Goal: Task Accomplishment & Management: Complete application form

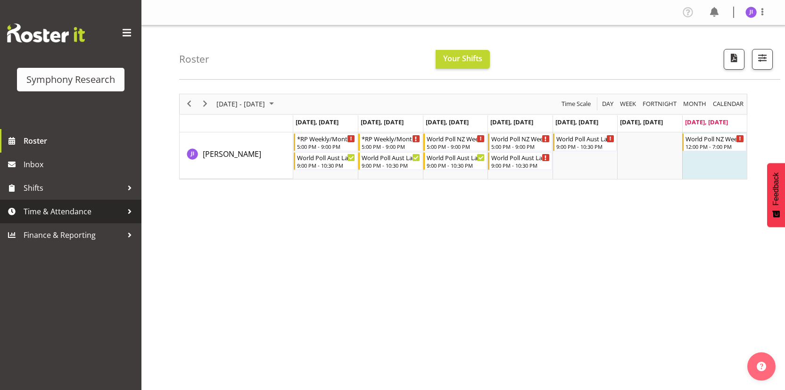
click at [68, 210] on span "Time & Attendance" at bounding box center [73, 212] width 99 height 14
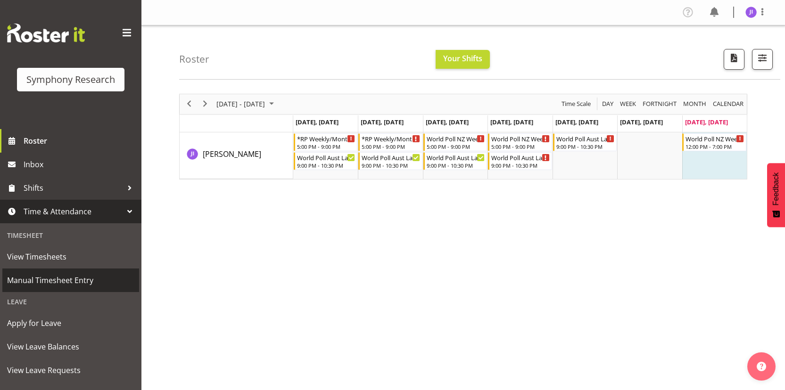
click at [67, 274] on span "Manual Timesheet Entry" at bounding box center [70, 280] width 127 height 14
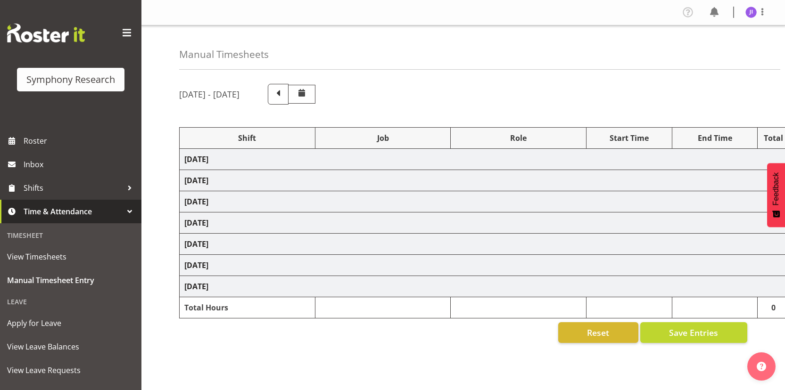
select select "48116"
select select "10633"
select select "48116"
select select "10499"
select select "48116"
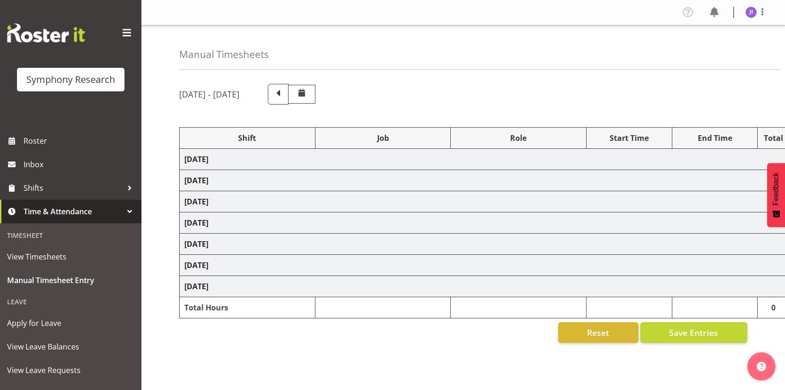
select select "10499"
select select "48116"
select select "10242"
select select "48116"
select select "10499"
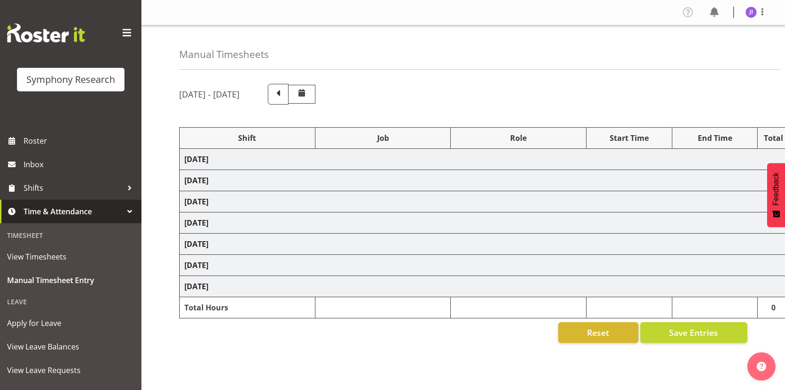
select select "48116"
select select "10499"
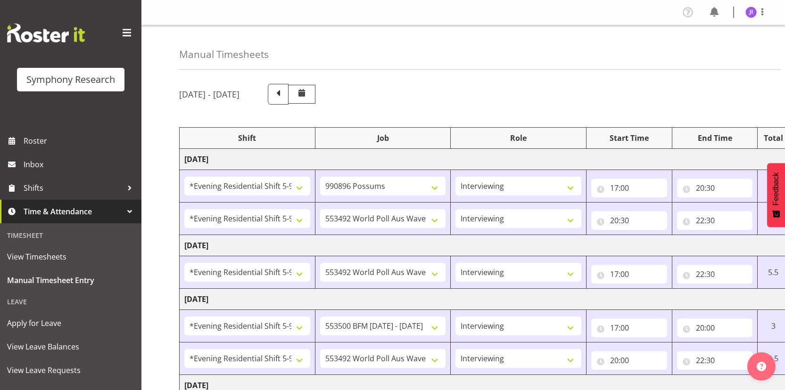
scroll to position [260, 0]
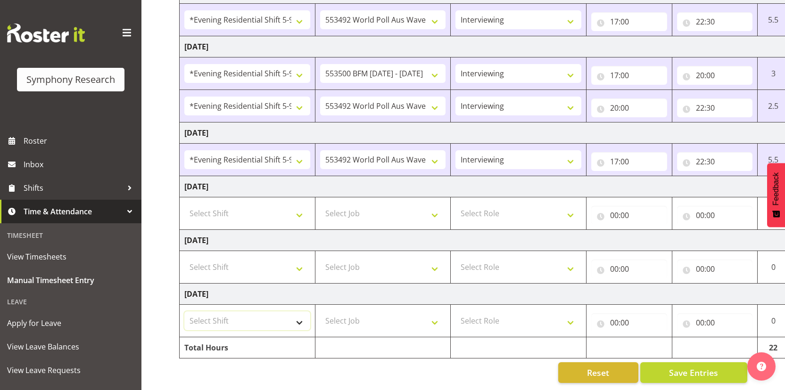
click at [254, 312] on select "Select Shift !!Weekend Residential (Roster IT Shift Label) *Business 9/10am ~ 4…" at bounding box center [247, 321] width 126 height 19
select select "17154"
click at [184, 312] on select "Select Shift !!Weekend Residential (Roster IT Shift Label) *Business 9/10am ~ 4…" at bounding box center [247, 321] width 126 height 19
click at [388, 321] on select "Select Job 550060 IF Admin 553492 World Poll Aus Wave 2 Main 2025 553493 World …" at bounding box center [383, 321] width 126 height 19
select select "10527"
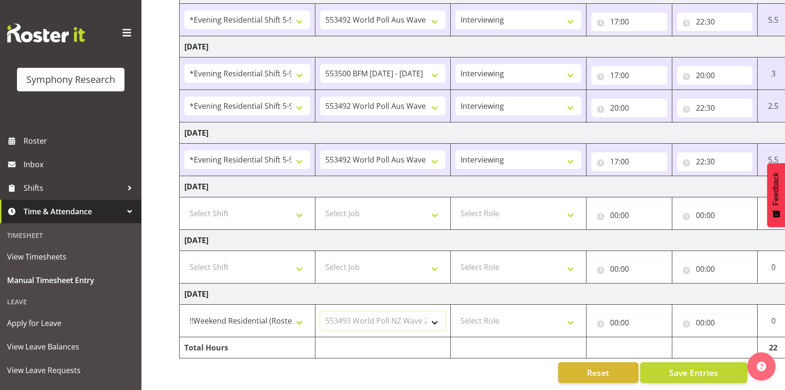
click at [320, 312] on select "Select Job 550060 IF Admin 553492 World Poll Aus Wave 2 Main 2025 553493 World …" at bounding box center [383, 321] width 126 height 19
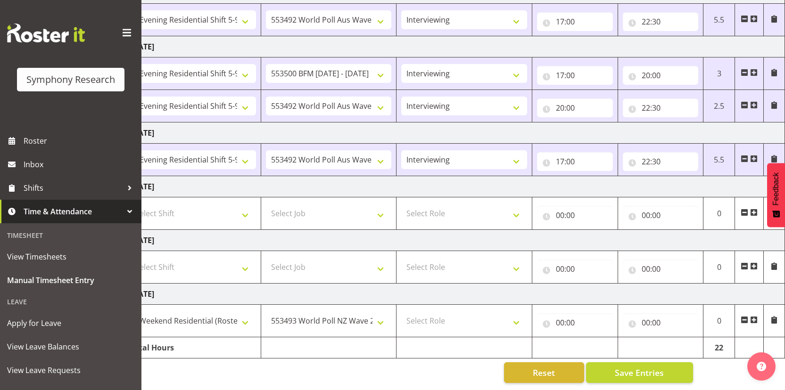
click at [753, 316] on span at bounding box center [754, 320] width 8 height 8
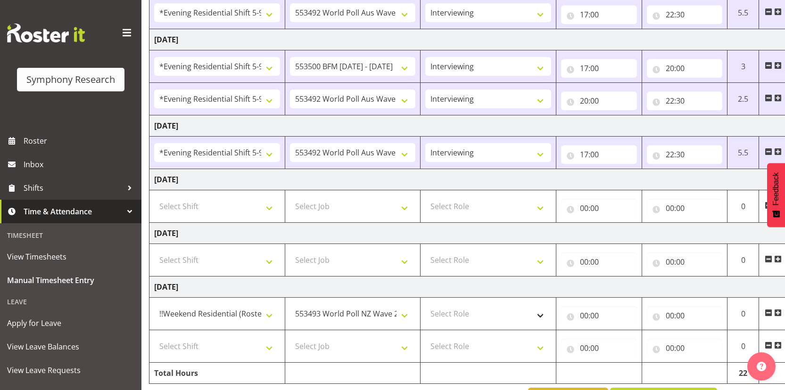
scroll to position [0, 0]
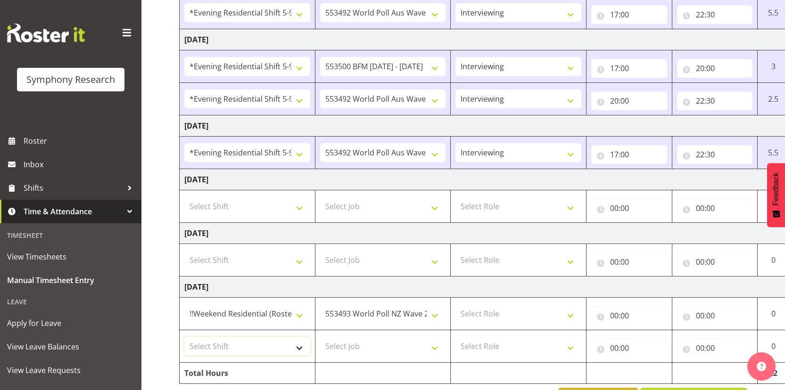
click at [282, 344] on select "Select Shift !!Weekend Residential (Roster IT Shift Label) *Business 9/10am ~ 4…" at bounding box center [247, 346] width 126 height 19
select select "17154"
click at [184, 337] on select "Select Shift !!Weekend Residential (Roster IT Shift Label) *Business 9/10am ~ 4…" at bounding box center [247, 346] width 126 height 19
click at [385, 347] on select "Select Job 550060 IF Admin 553492 World Poll Aus Wave 2 Main 2025 553493 World …" at bounding box center [383, 346] width 126 height 19
select select "10499"
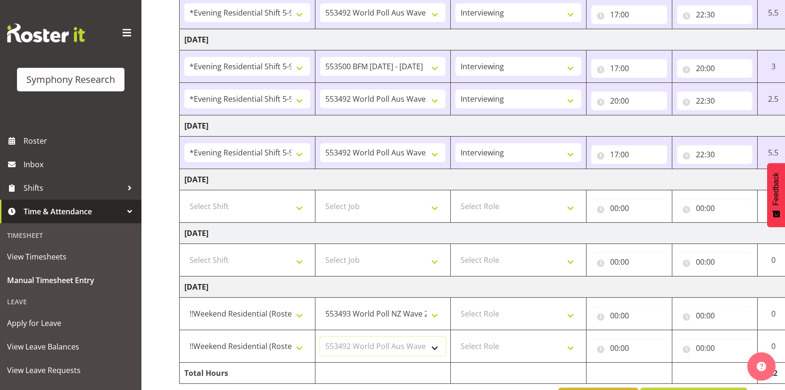
click at [320, 337] on select "Select Job 550060 IF Admin 553492 World Poll Aus Wave 2 Main 2025 553493 World …" at bounding box center [383, 346] width 126 height 19
click at [509, 313] on select "Select Role Interviewing Briefing" at bounding box center [518, 314] width 126 height 19
select select "47"
click at [455, 305] on select "Select Role Interviewing Briefing" at bounding box center [518, 314] width 126 height 19
click at [501, 341] on select "Select Role Interviewing Briefing" at bounding box center [518, 346] width 126 height 19
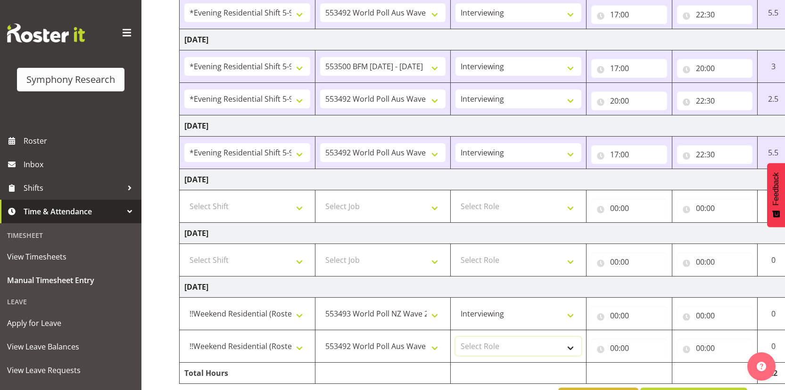
select select "47"
click at [455, 337] on select "Select Role Interviewing Briefing" at bounding box center [518, 346] width 126 height 19
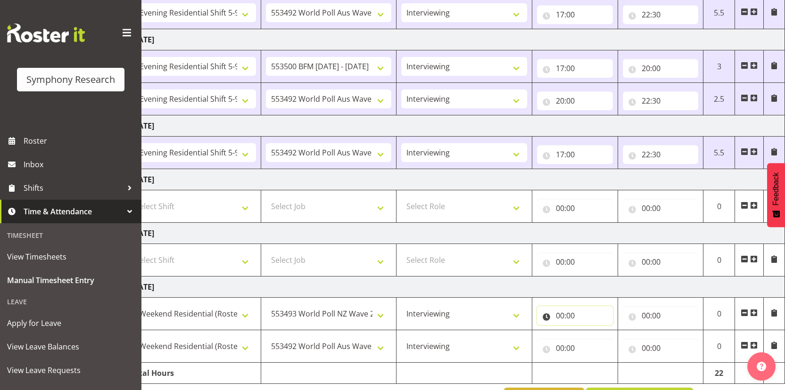
click at [560, 320] on input "00:00" at bounding box center [575, 315] width 76 height 19
click at [597, 347] on select "00 01 02 03 04 05 06 07 08 09 10 11 12 13 14 15 16 17 18 19 20 21 22 23" at bounding box center [601, 340] width 21 height 19
select select "12"
click at [591, 331] on select "00 01 02 03 04 05 06 07 08 09 10 11 12 13 14 15 16 17 18 19 20 21 22 23" at bounding box center [601, 340] width 21 height 19
type input "12:00"
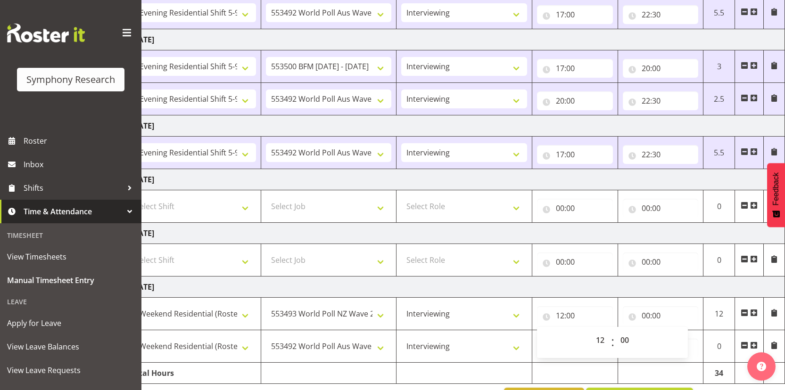
click at [615, 288] on td "Sunday 21st September 2025" at bounding box center [455, 287] width 660 height 21
click at [561, 349] on input "00:00" at bounding box center [575, 348] width 76 height 19
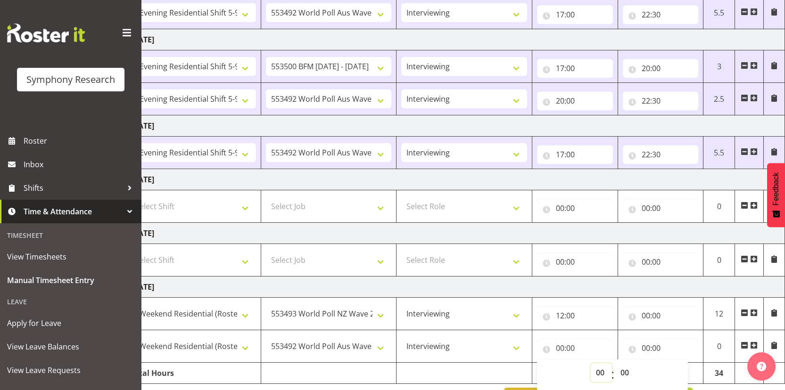
click at [596, 370] on select "00 01 02 03 04 05 06 07 08 09 10 11 12 13 14 15 16 17 18 19 20 21 22 23" at bounding box center [601, 373] width 21 height 19
select select "13"
click at [591, 364] on select "00 01 02 03 04 05 06 07 08 09 10 11 12 13 14 15 16 17 18 19 20 21 22 23" at bounding box center [601, 373] width 21 height 19
type input "13:00"
click at [645, 315] on input "00:00" at bounding box center [661, 315] width 76 height 19
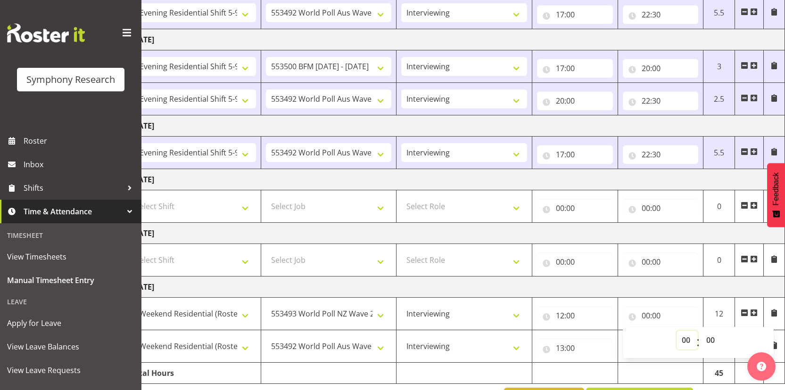
click at [687, 340] on select "00 01 02 03 04 05 06 07 08 09 10 11 12 13 14 15 16 17 18 19 20 21 22 23" at bounding box center [687, 340] width 21 height 19
click at [687, 341] on select "00 01 02 03 04 05 06 07 08 09 10 11 12 13 14 15 16 17 18 19 20 21 22 23" at bounding box center [687, 340] width 21 height 19
select select "13"
click at [677, 331] on select "00 01 02 03 04 05 06 07 08 09 10 11 12 13 14 15 16 17 18 19 20 21 22 23" at bounding box center [687, 340] width 21 height 19
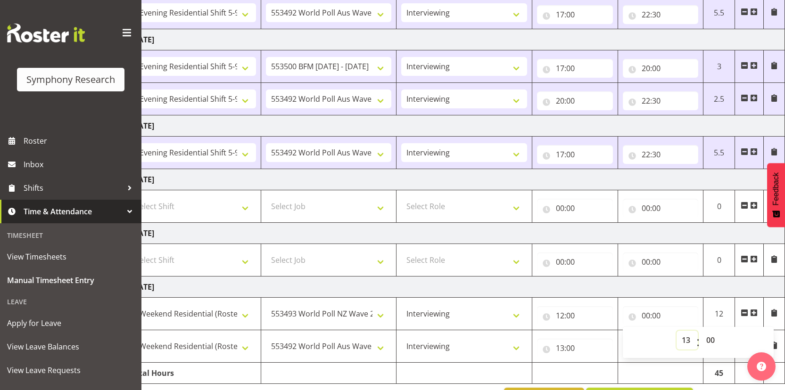
type input "13:00"
click at [610, 290] on td "Sunday 21st September 2025" at bounding box center [455, 287] width 660 height 21
click at [646, 350] on input "00:00" at bounding box center [661, 348] width 76 height 19
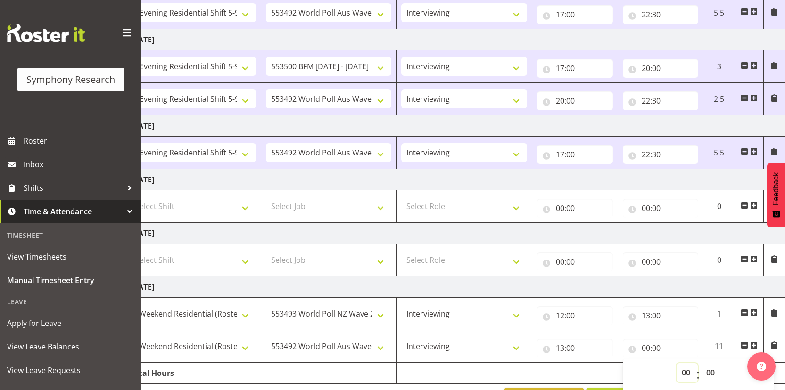
click at [684, 373] on select "00 01 02 03 04 05 06 07 08 09 10 11 12 13 14 15 16 17 18 19 20 21 22 23" at bounding box center [687, 373] width 21 height 19
select select "19"
click at [677, 364] on select "00 01 02 03 04 05 06 07 08 09 10 11 12 13 14 15 16 17 18 19 20 21 22 23" at bounding box center [687, 373] width 21 height 19
type input "19:00"
click at [593, 278] on td "Sunday 21st September 2025" at bounding box center [455, 287] width 660 height 21
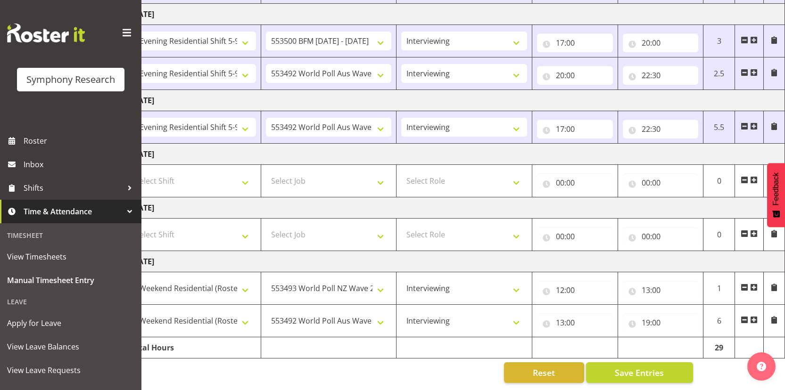
scroll to position [292, 0]
click at [656, 374] on button "Save Entries" at bounding box center [639, 373] width 107 height 21
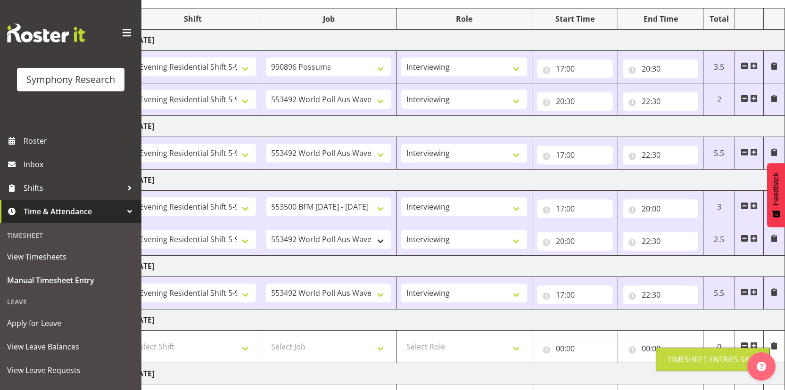
scroll to position [83, 0]
